Goal: Browse casually: Explore the website without a specific task or goal

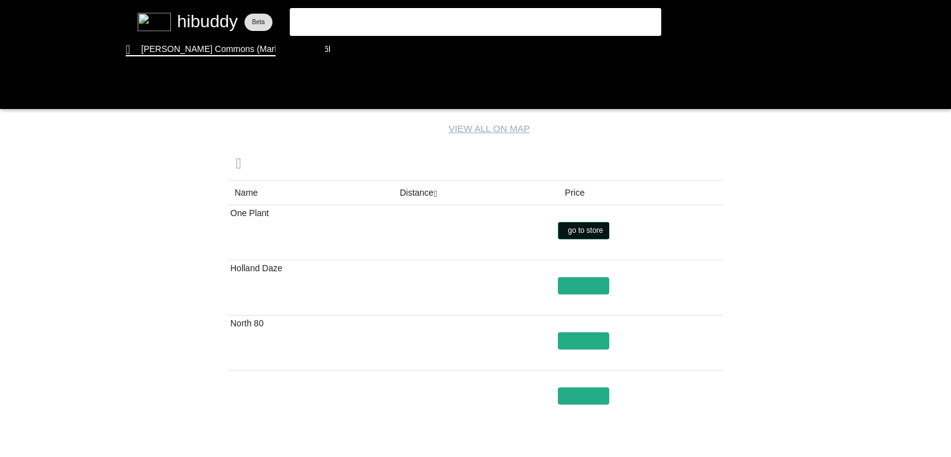
click at [573, 234] on flt-glass-pane at bounding box center [475, 228] width 951 height 457
click at [584, 285] on flt-glass-pane at bounding box center [475, 228] width 951 height 457
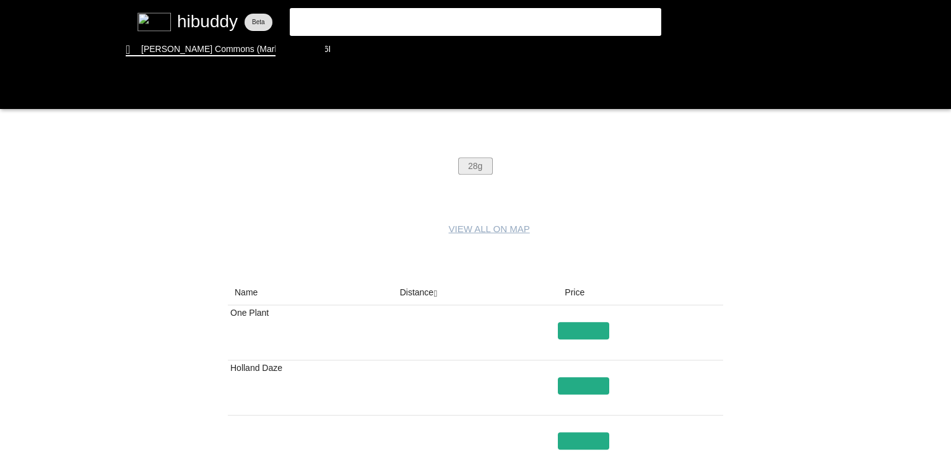
click at [481, 167] on flt-glass-pane at bounding box center [475, 228] width 951 height 457
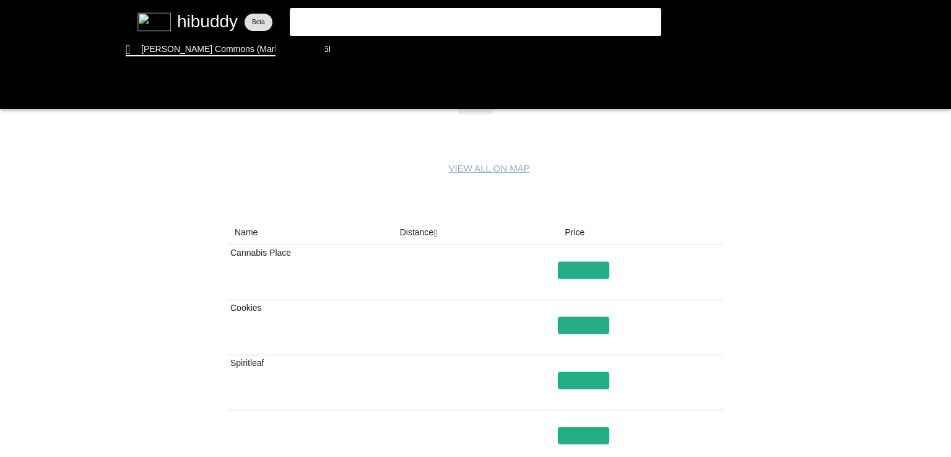
click at [416, 225] on flt-glass-pane at bounding box center [475, 228] width 951 height 457
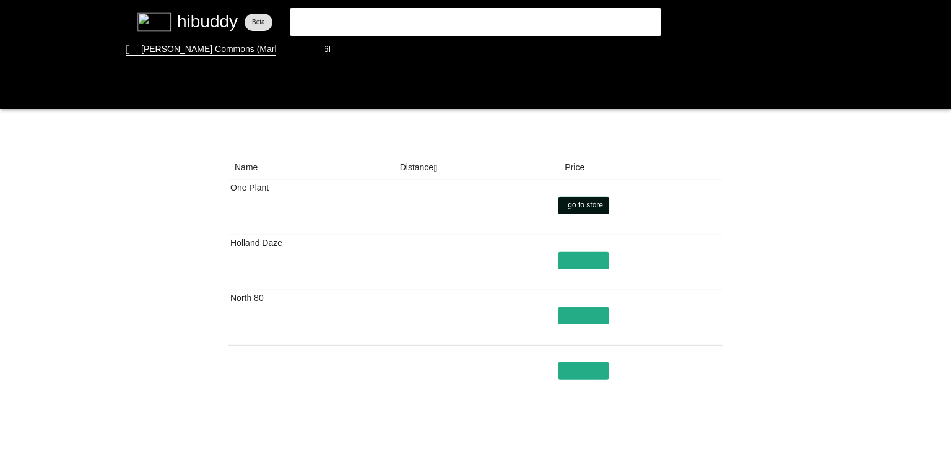
click at [586, 207] on flt-glass-pane at bounding box center [475, 228] width 951 height 457
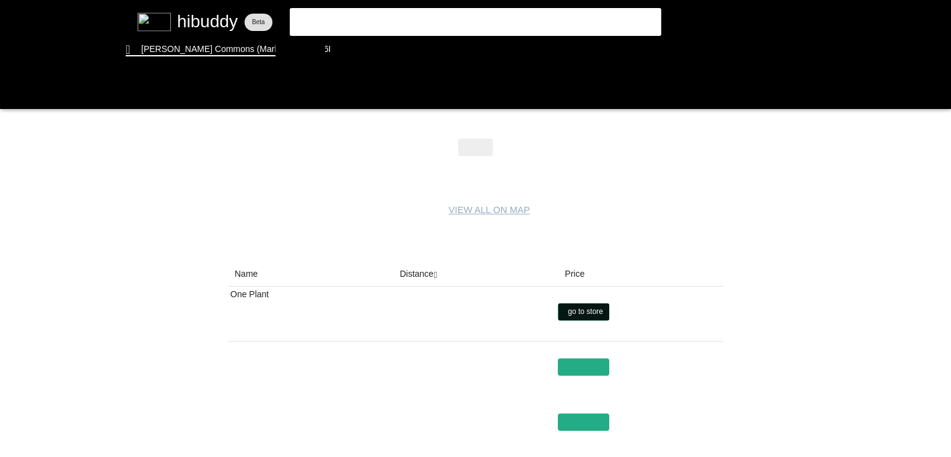
click at [584, 316] on flt-glass-pane at bounding box center [475, 228] width 951 height 457
